Goal: Information Seeking & Learning: Learn about a topic

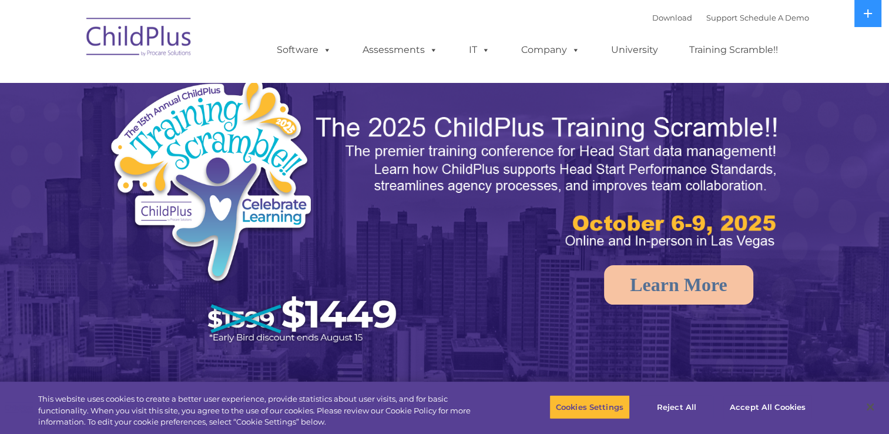
select select "MEDIUM"
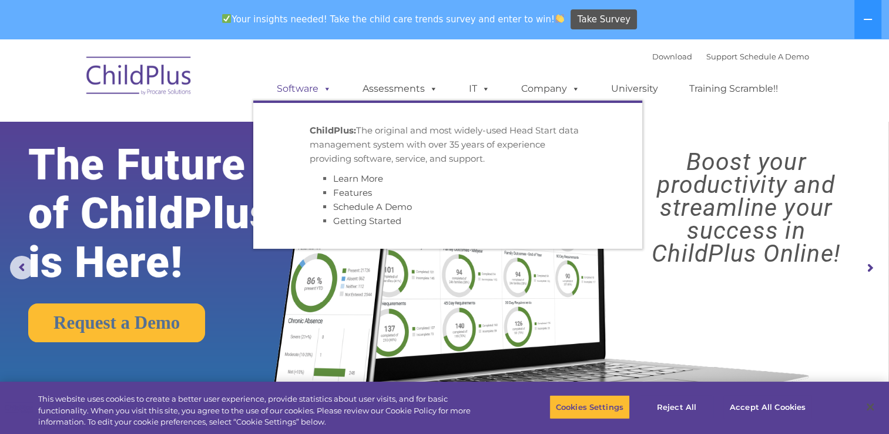
click at [300, 92] on link "Software" at bounding box center [304, 89] width 78 height 24
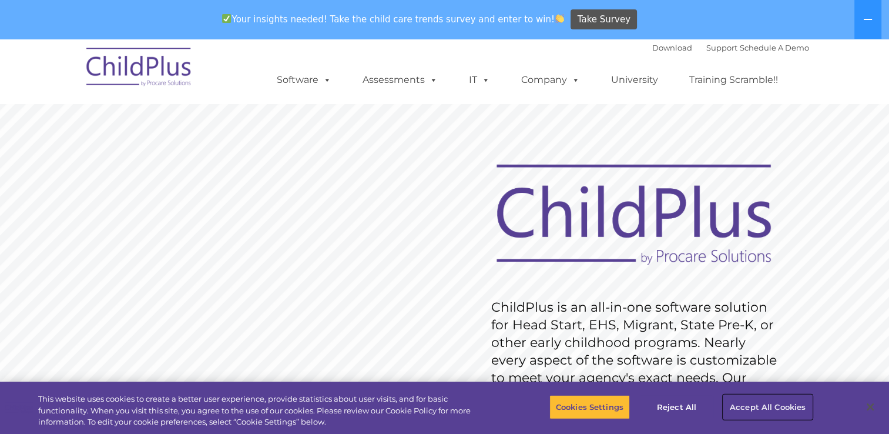
click at [751, 417] on button "Accept All Cookies" at bounding box center [768, 406] width 89 height 25
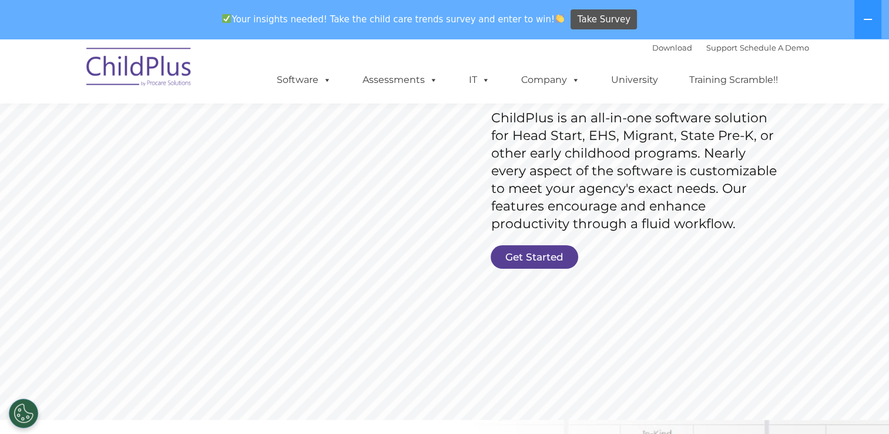
scroll to position [202, 0]
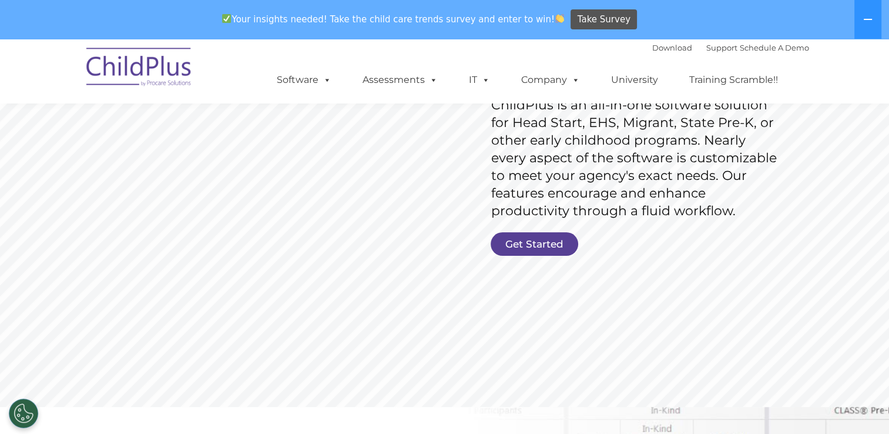
click at [514, 253] on link "Get Started" at bounding box center [535, 244] width 88 height 24
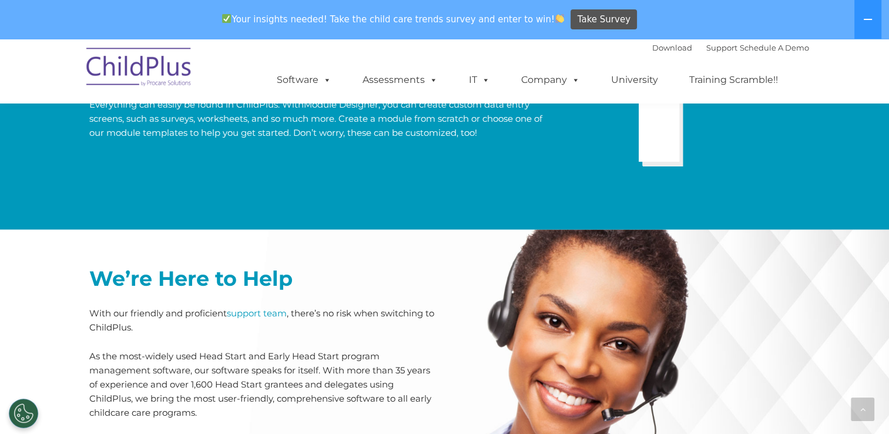
scroll to position [2488, 0]
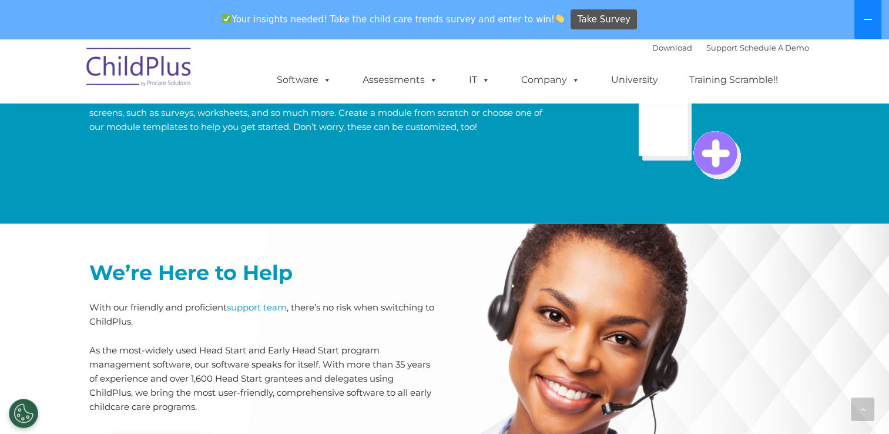
click at [865, 25] on button at bounding box center [868, 19] width 27 height 39
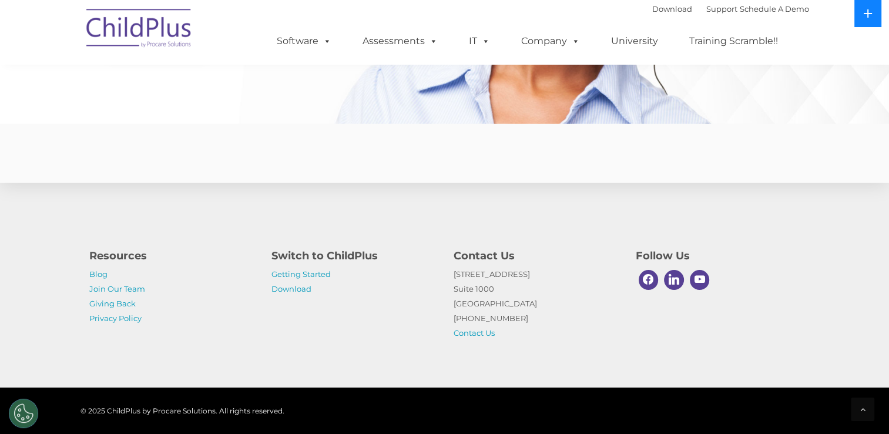
scroll to position [2876, 0]
click at [322, 277] on link "Getting Started" at bounding box center [301, 273] width 59 height 9
click at [661, 13] on link "Download" at bounding box center [672, 8] width 40 height 9
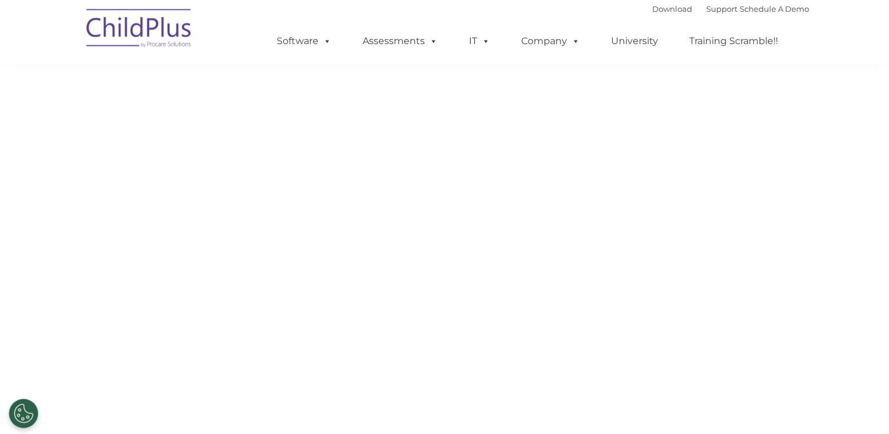
select select "MEDIUM"
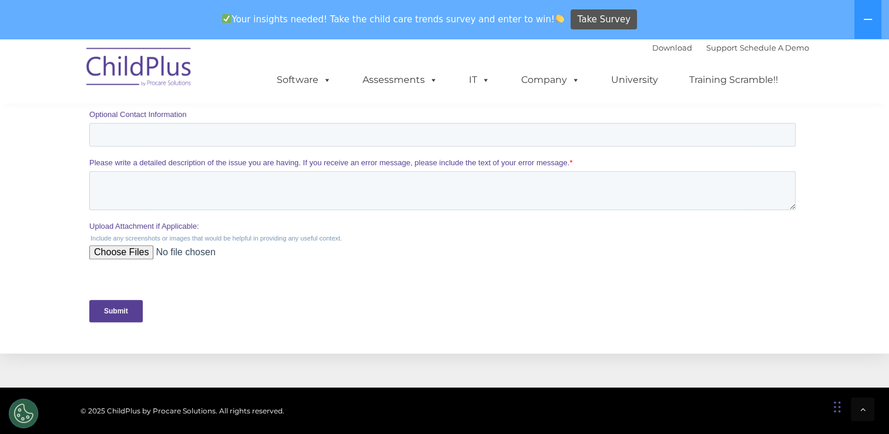
scroll to position [441, 0]
click at [294, 81] on link "Software" at bounding box center [304, 80] width 78 height 24
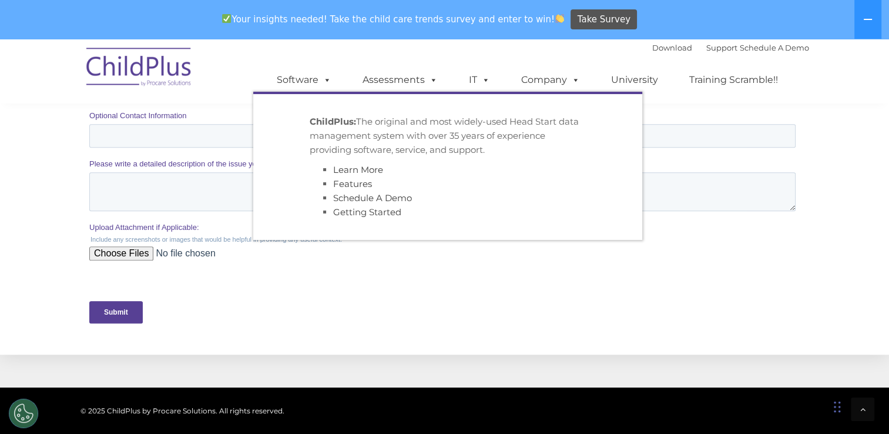
click at [219, 60] on div "Download Support | Schedule A Demo  MENU MENU Software ChildPlus: The original…" at bounding box center [445, 71] width 729 height 65
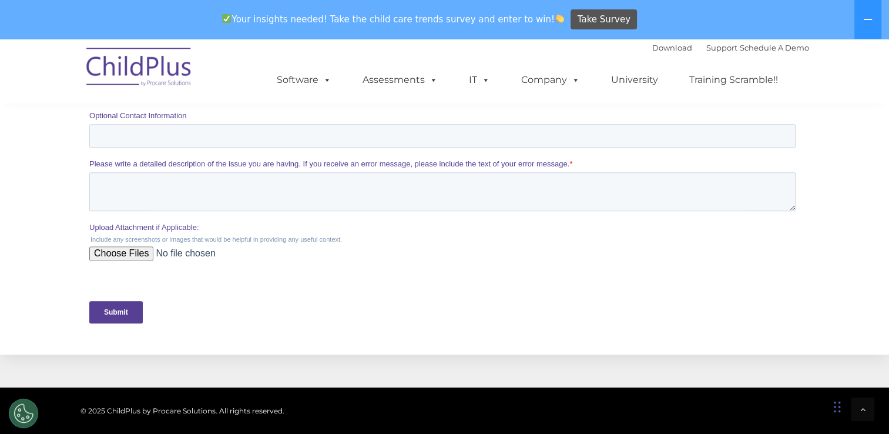
click at [638, 116] on label "Optional Contact Information" at bounding box center [444, 116] width 711 height 12
click at [638, 124] on input "Optional Contact Information" at bounding box center [442, 136] width 707 height 24
click at [626, 100] on ul "Software ChildPlus: The original and most widely-used Head Start data managemen…" at bounding box center [531, 79] width 556 height 47
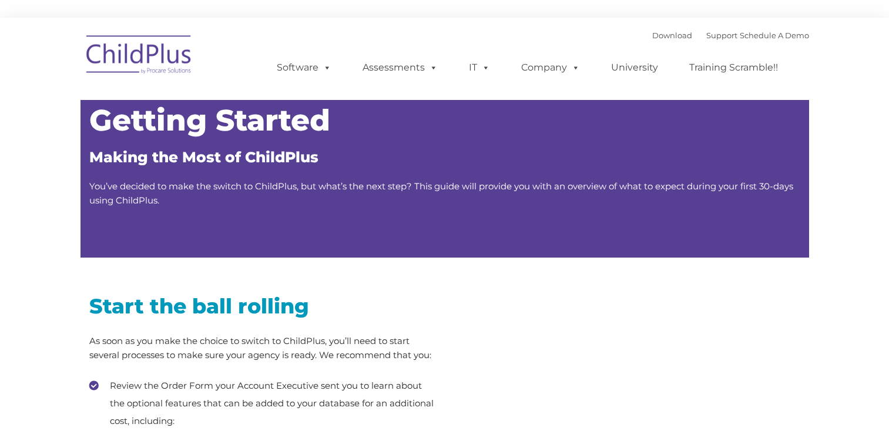
type input ""
